Goal: Check status: Check status

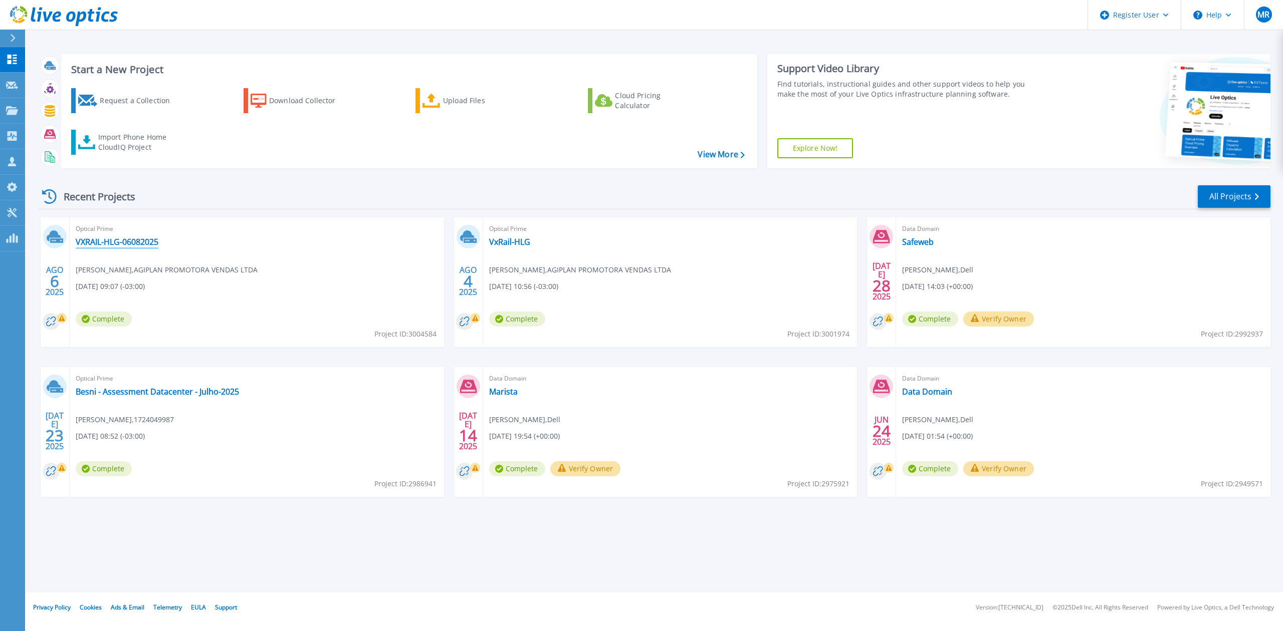
click at [151, 241] on link "VXRAIL-HLG-06082025" at bounding box center [117, 242] width 83 height 10
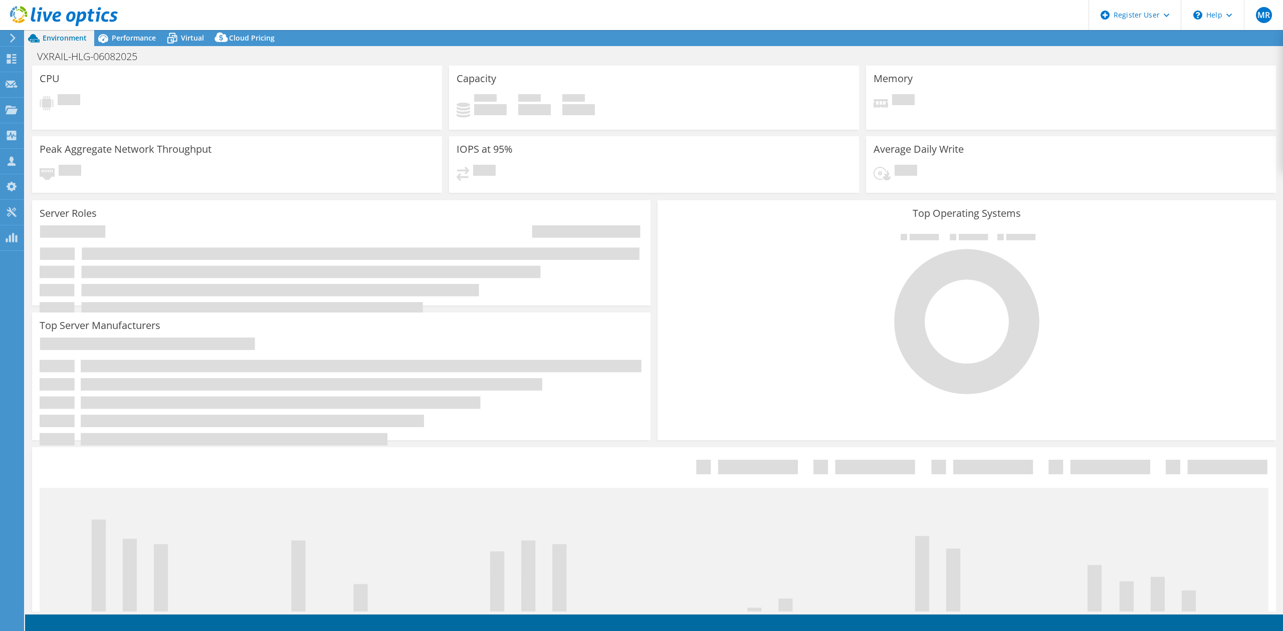
select select "USD"
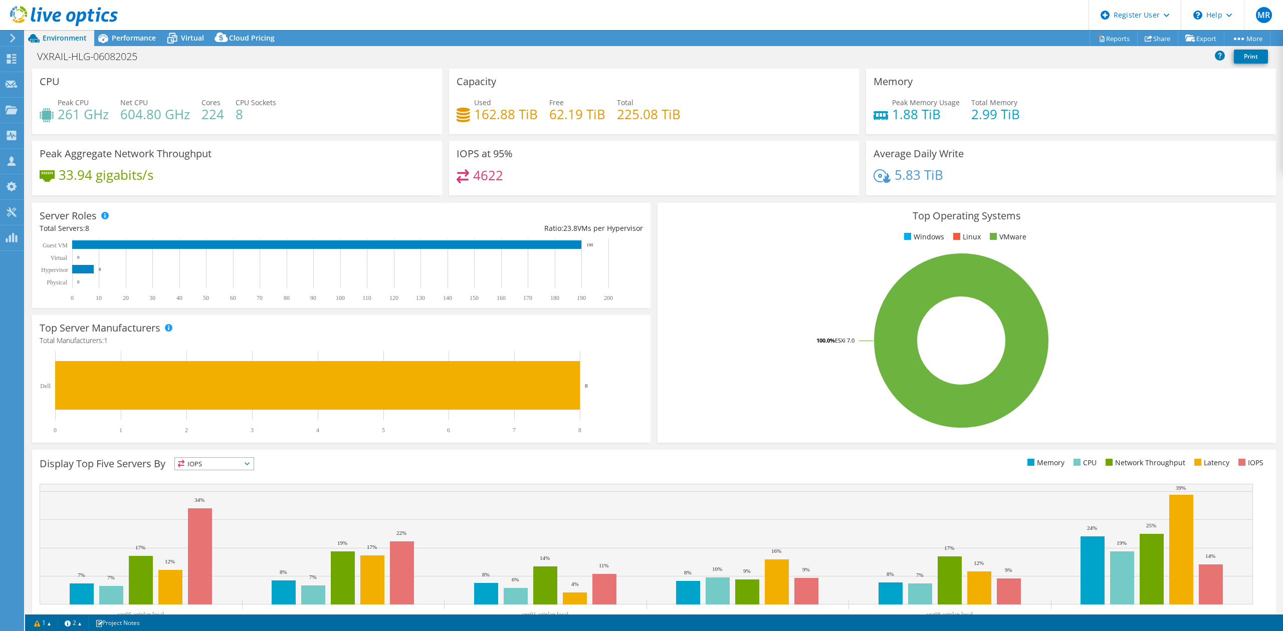
click at [163, 41] on icon at bounding box center [172, 39] width 18 height 18
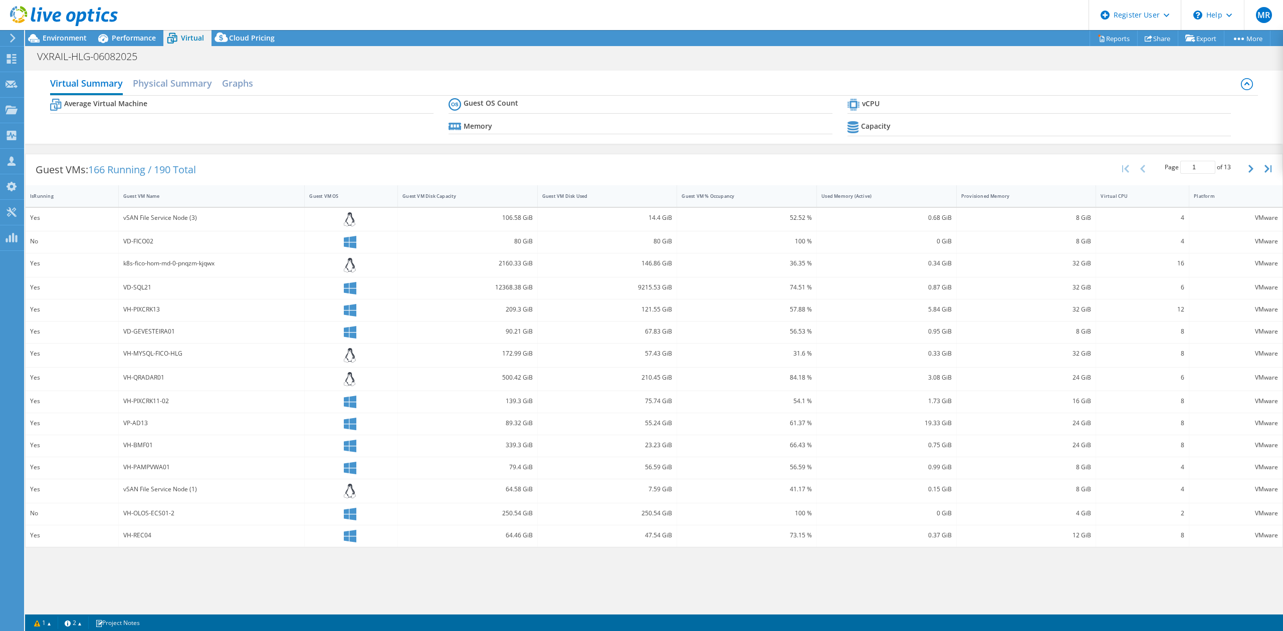
click at [158, 39] on div "Performance" at bounding box center [128, 38] width 69 height 16
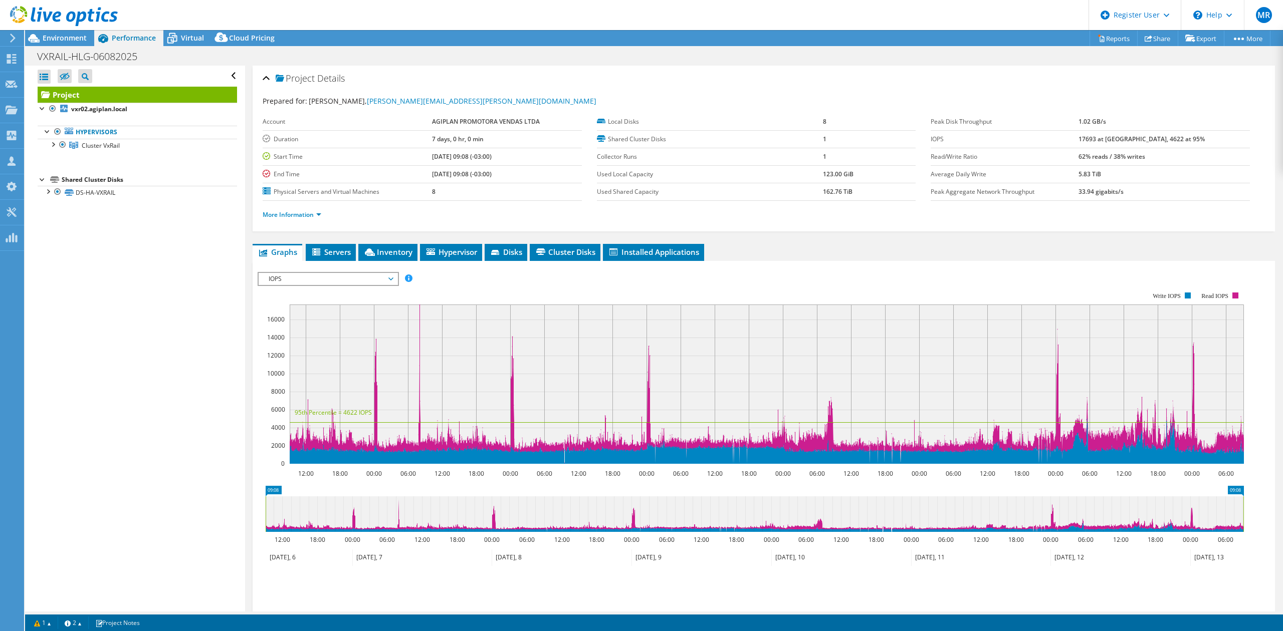
click at [187, 44] on div "Virtual" at bounding box center [187, 38] width 48 height 16
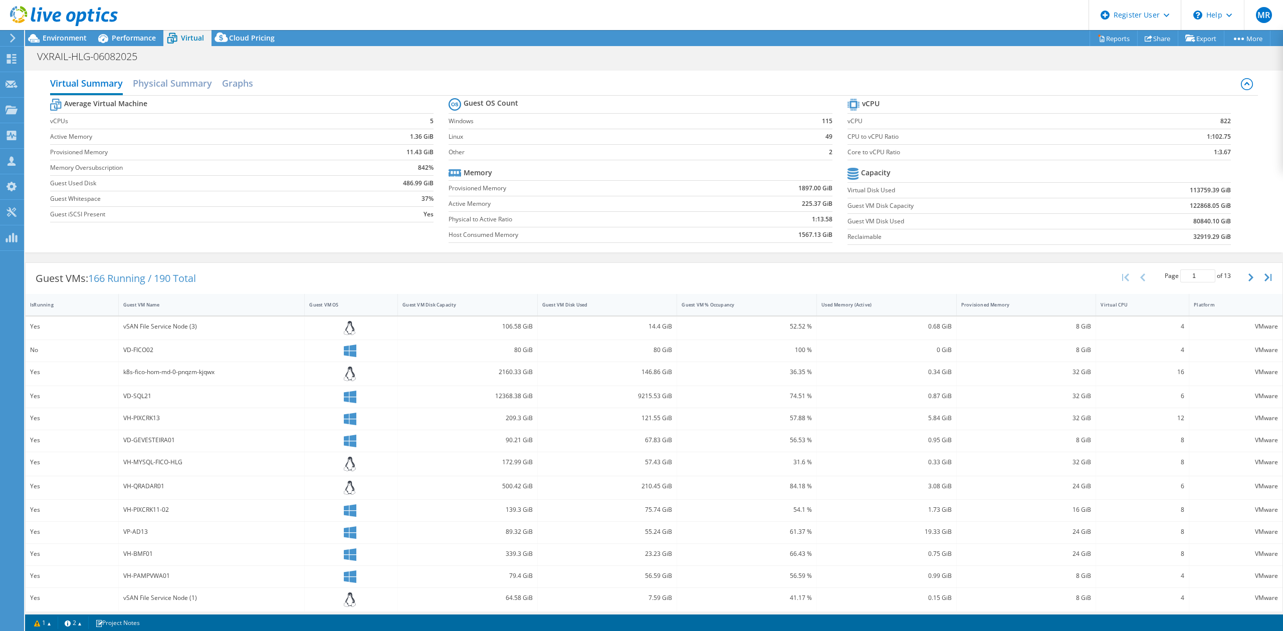
click at [1193, 233] on b "32919.29 GiB" at bounding box center [1212, 237] width 38 height 10
click at [1193, 239] on b "32919.29 GiB" at bounding box center [1212, 237] width 38 height 10
click at [1191, 193] on b "113759.39 GiB" at bounding box center [1209, 190] width 41 height 10
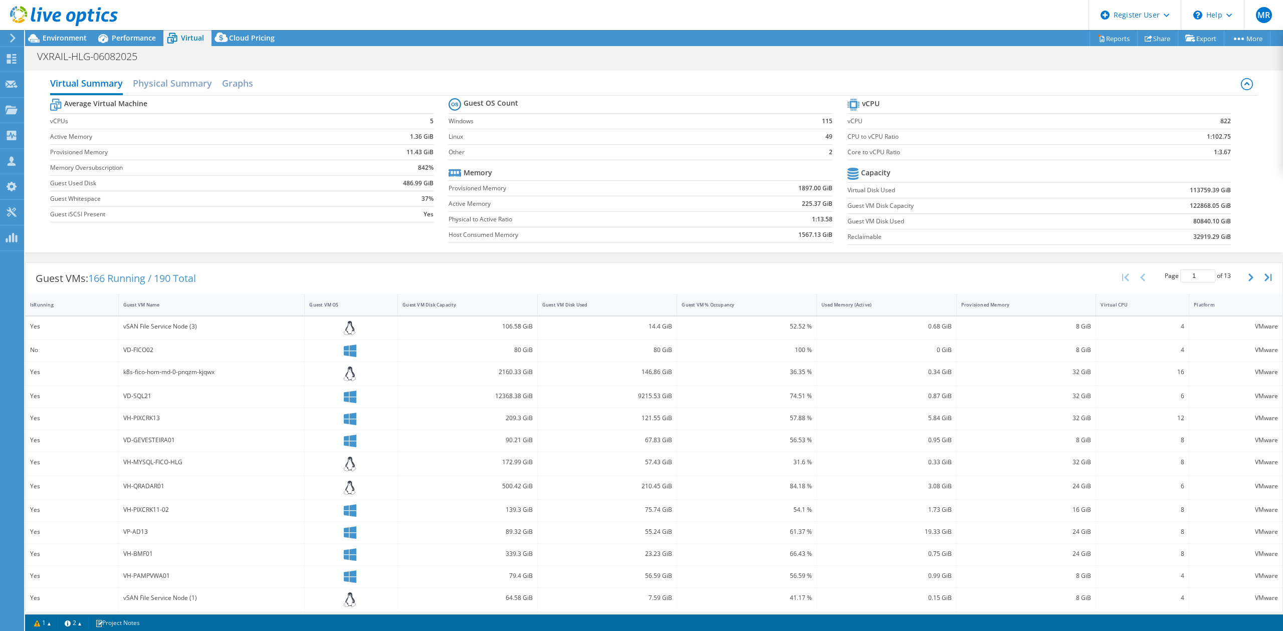
click at [53, 35] on span "Environment" at bounding box center [65, 38] width 44 height 10
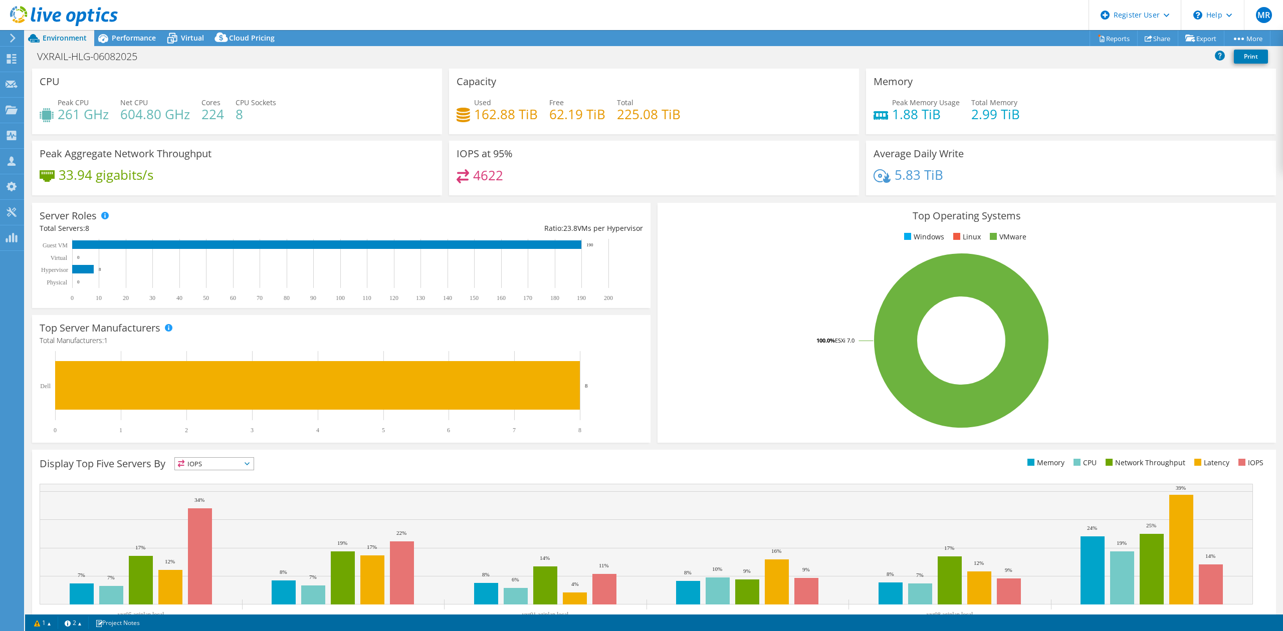
click at [117, 40] on span "Performance" at bounding box center [134, 38] width 44 height 10
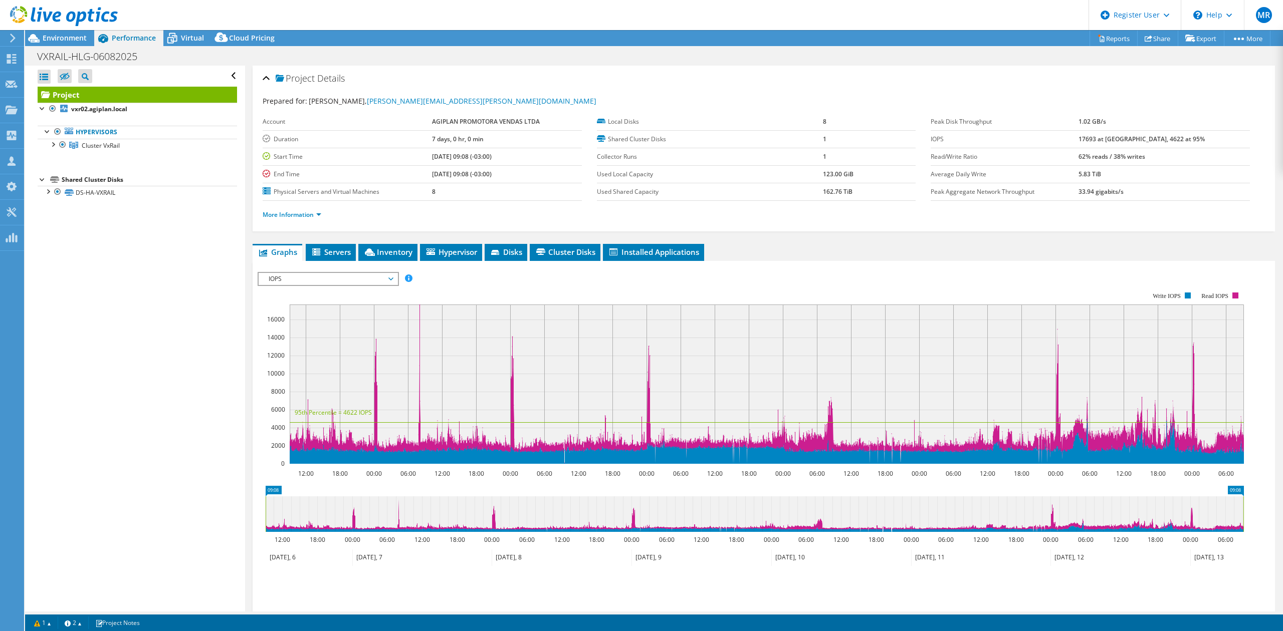
click at [91, 39] on div "Environment" at bounding box center [59, 38] width 69 height 16
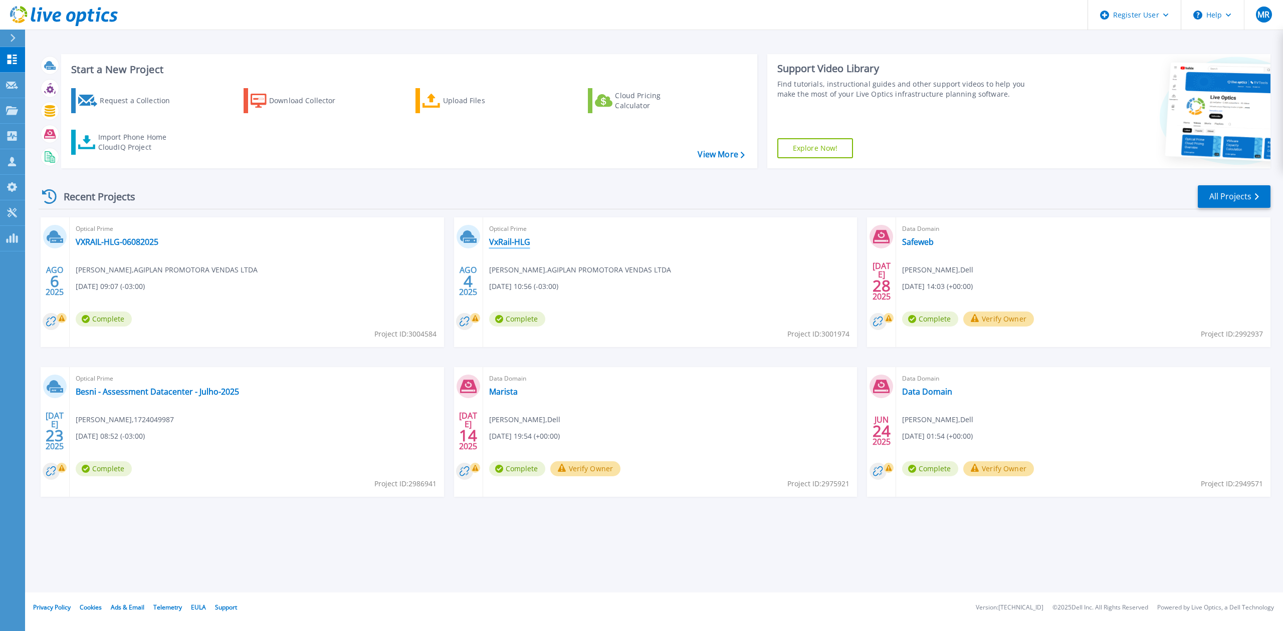
click at [510, 239] on link "VxRail-HLG" at bounding box center [509, 242] width 41 height 10
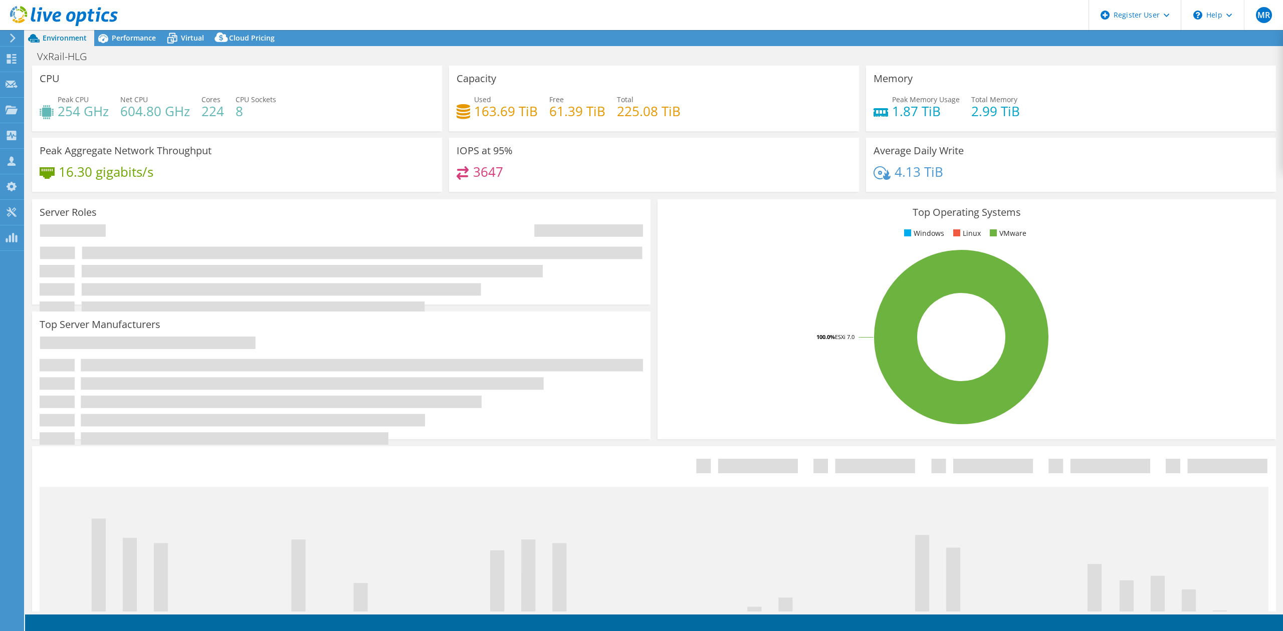
select select "SouthAmerica"
select select "BRL"
